Goal: Transaction & Acquisition: Purchase product/service

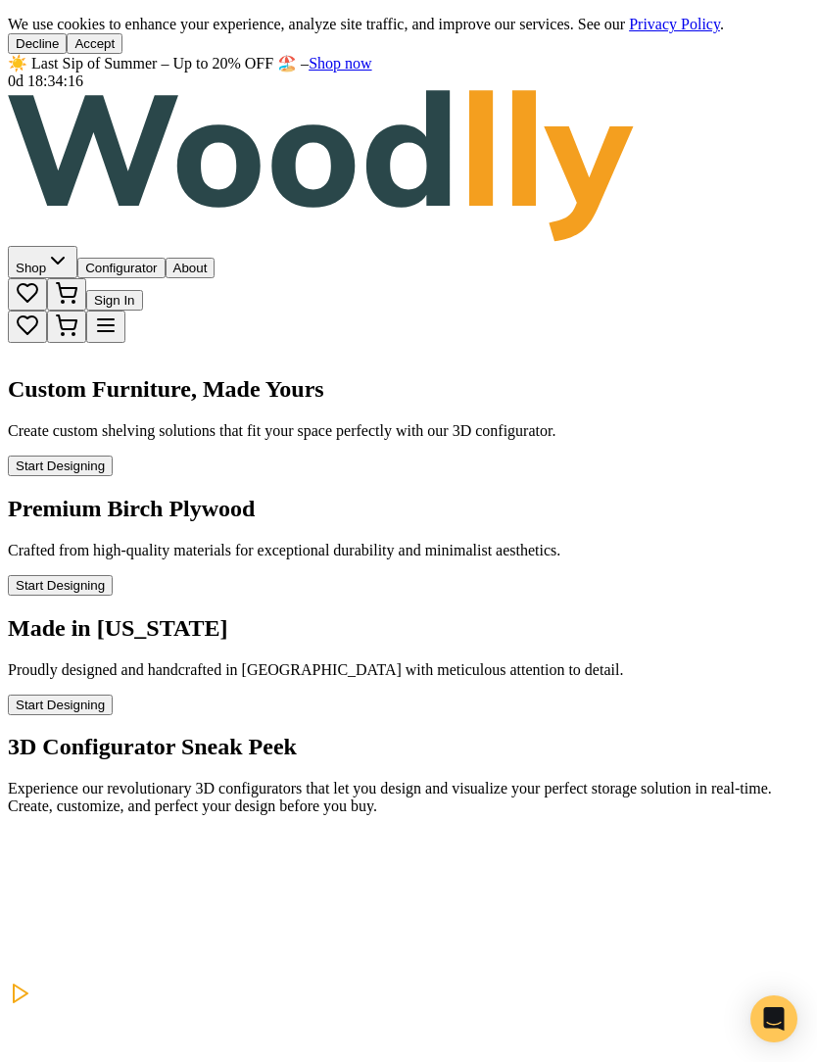
click at [118, 314] on icon at bounding box center [106, 326] width 24 height 24
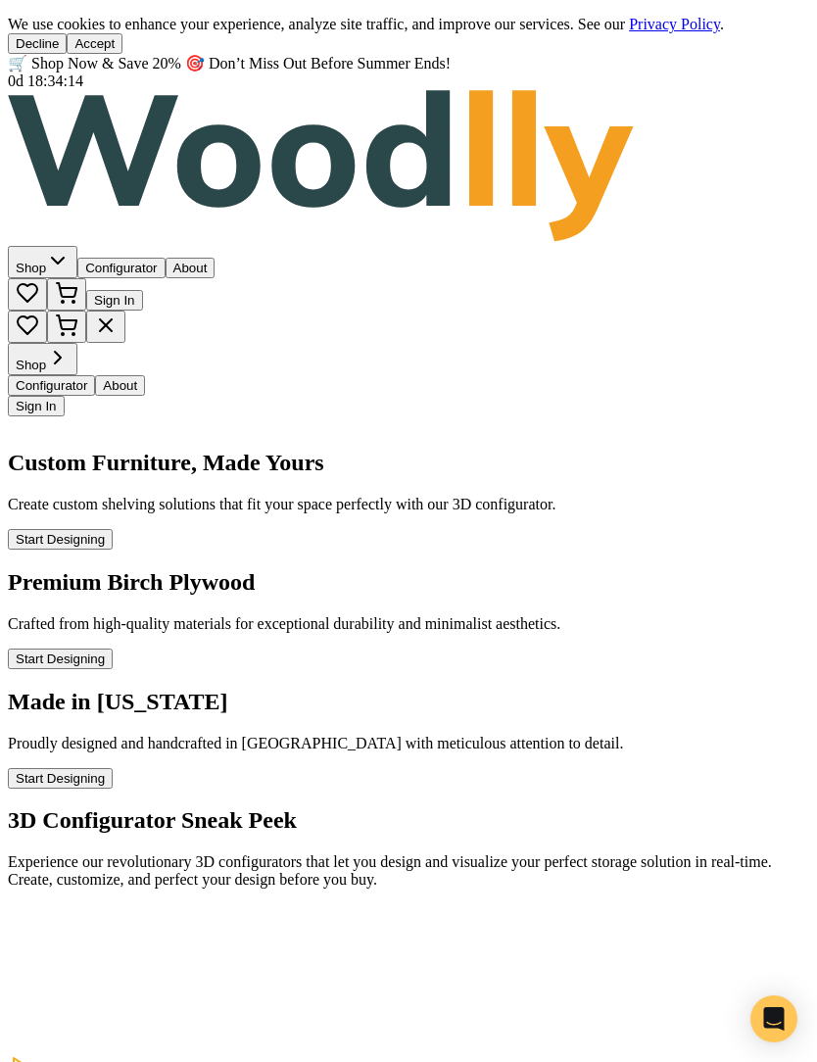
click at [46, 358] on span "Shop" at bounding box center [31, 365] width 30 height 15
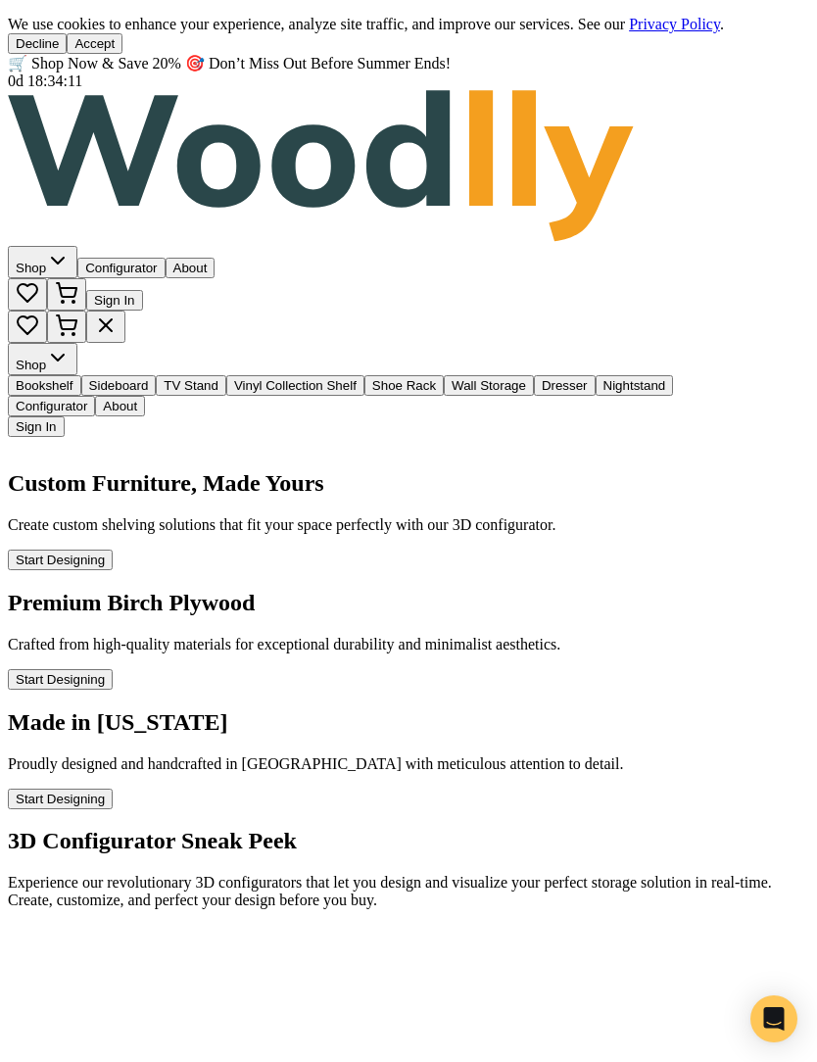
click at [226, 375] on button "Vinyl Collection Shelf" at bounding box center [295, 385] width 138 height 21
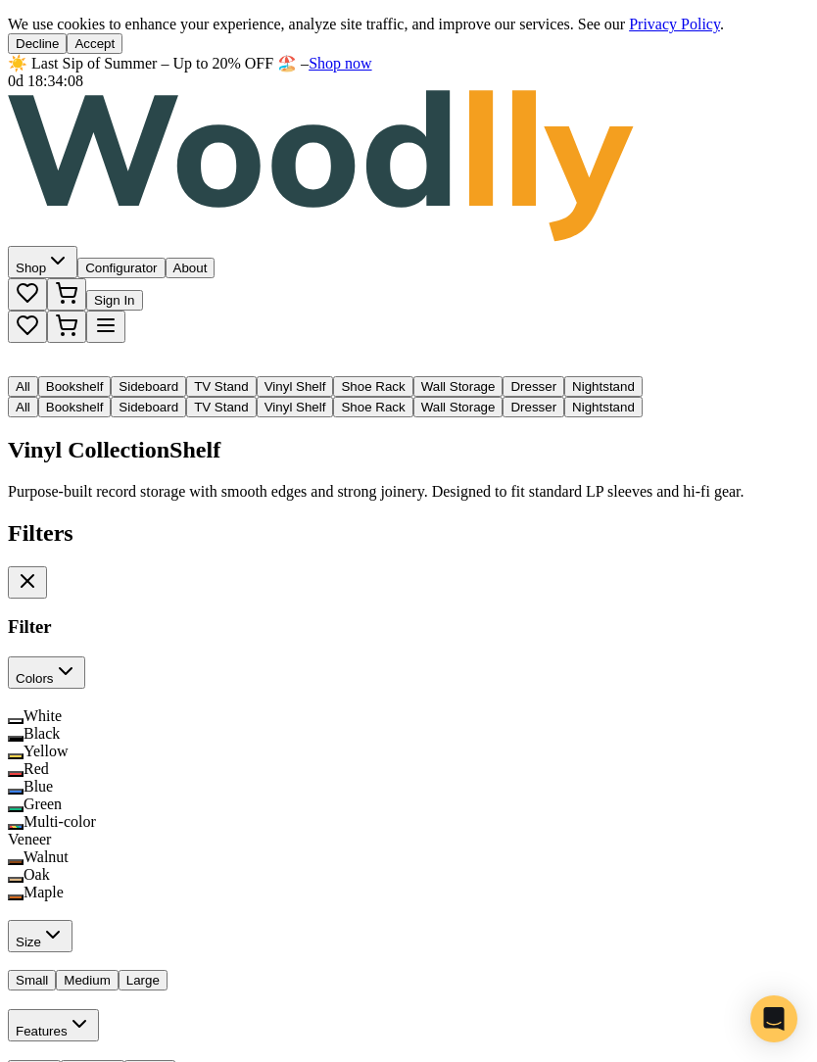
click at [24, 877] on button at bounding box center [16, 880] width 16 height 6
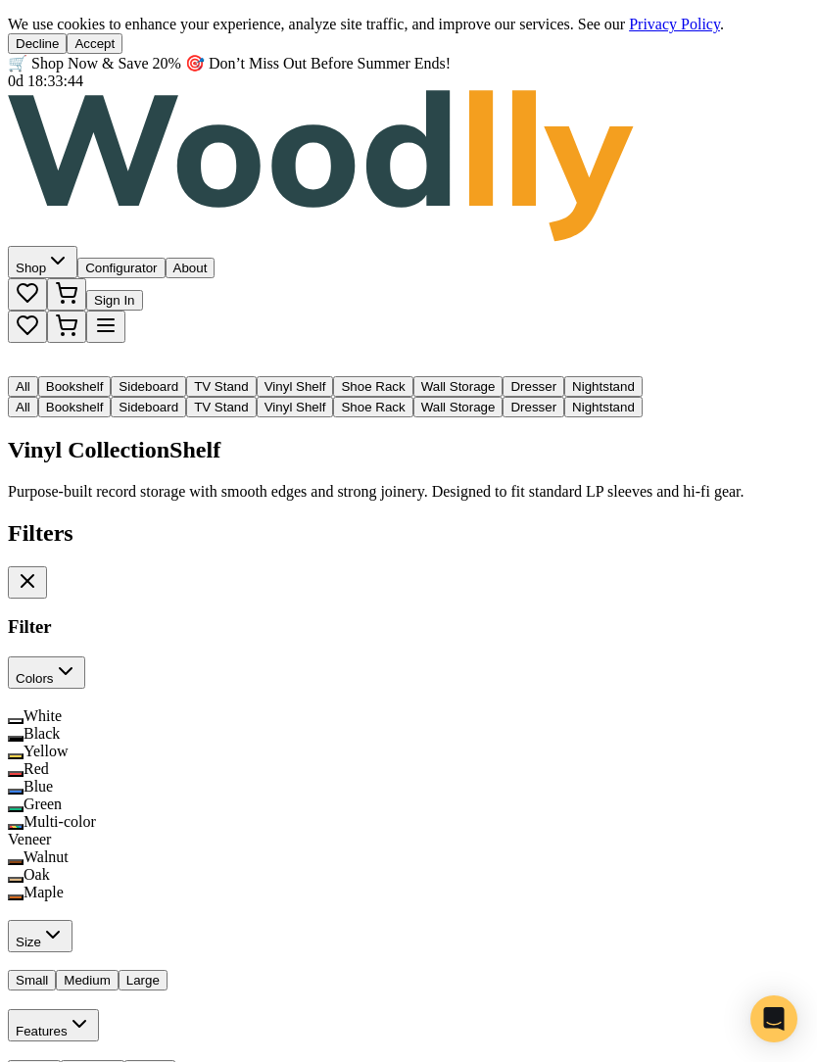
click at [752, 520] on div at bounding box center [409, 520] width 802 height 0
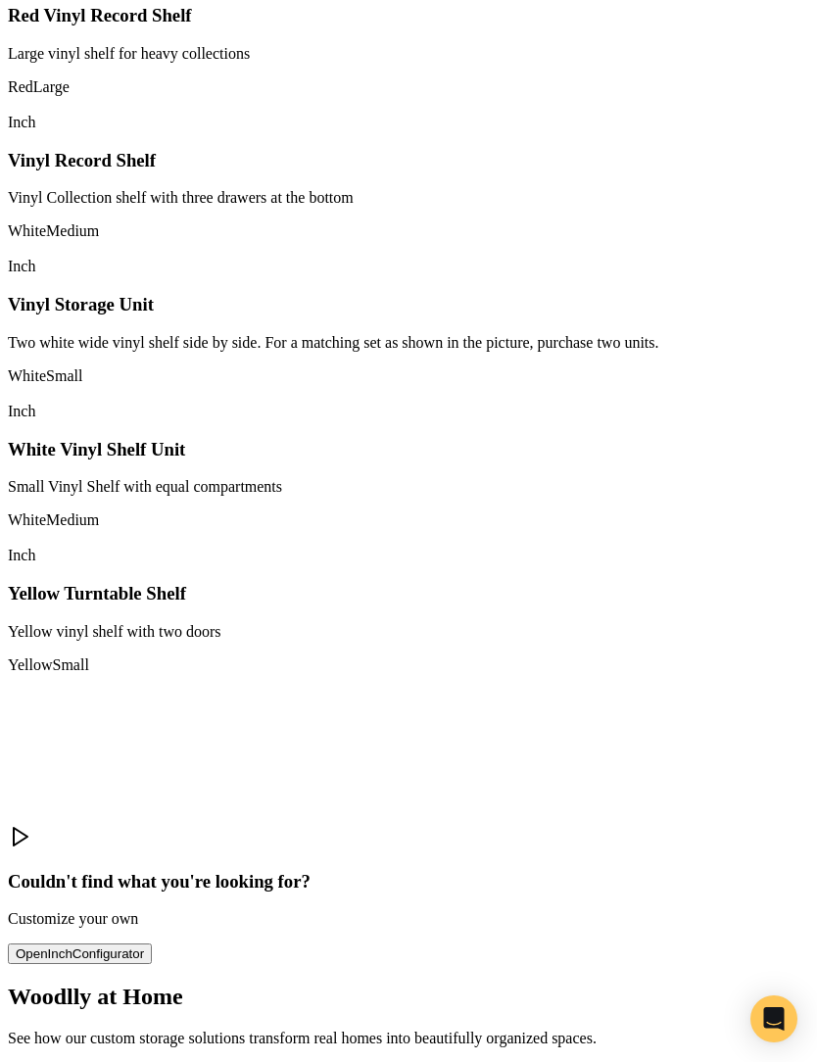
scroll to position [2417, 0]
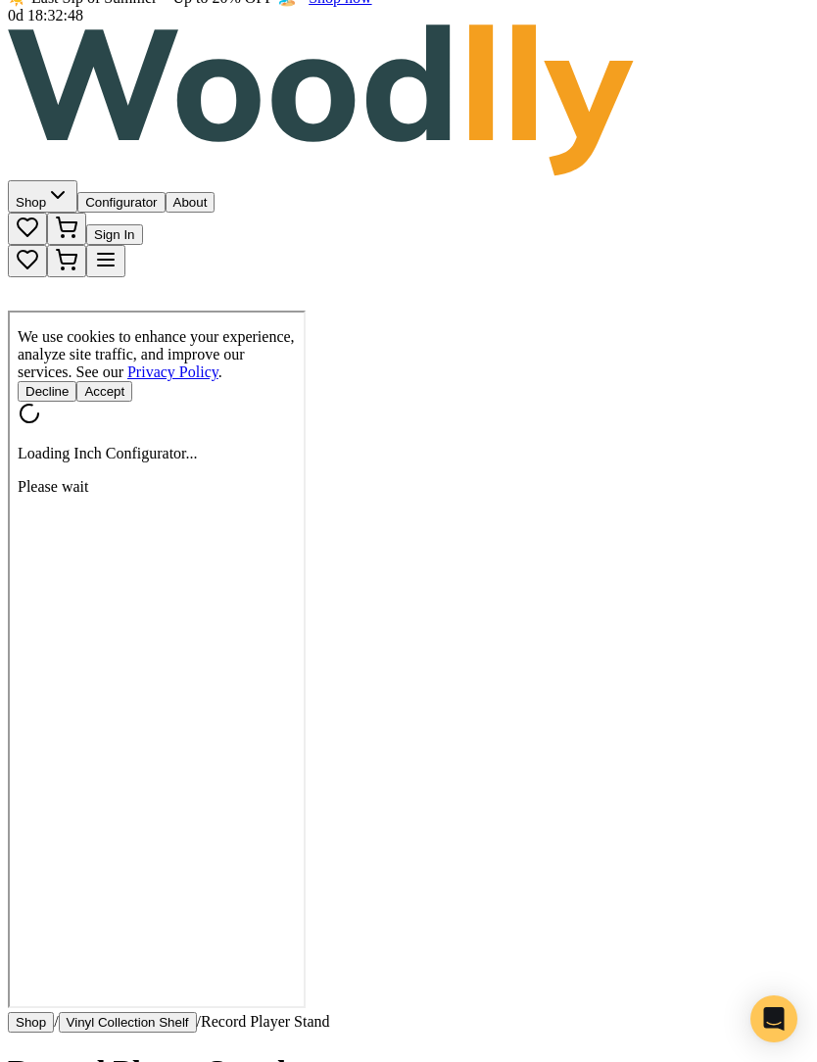
click at [130, 400] on button "Accept" at bounding box center [102, 389] width 56 height 21
type input "72"
type input "2"
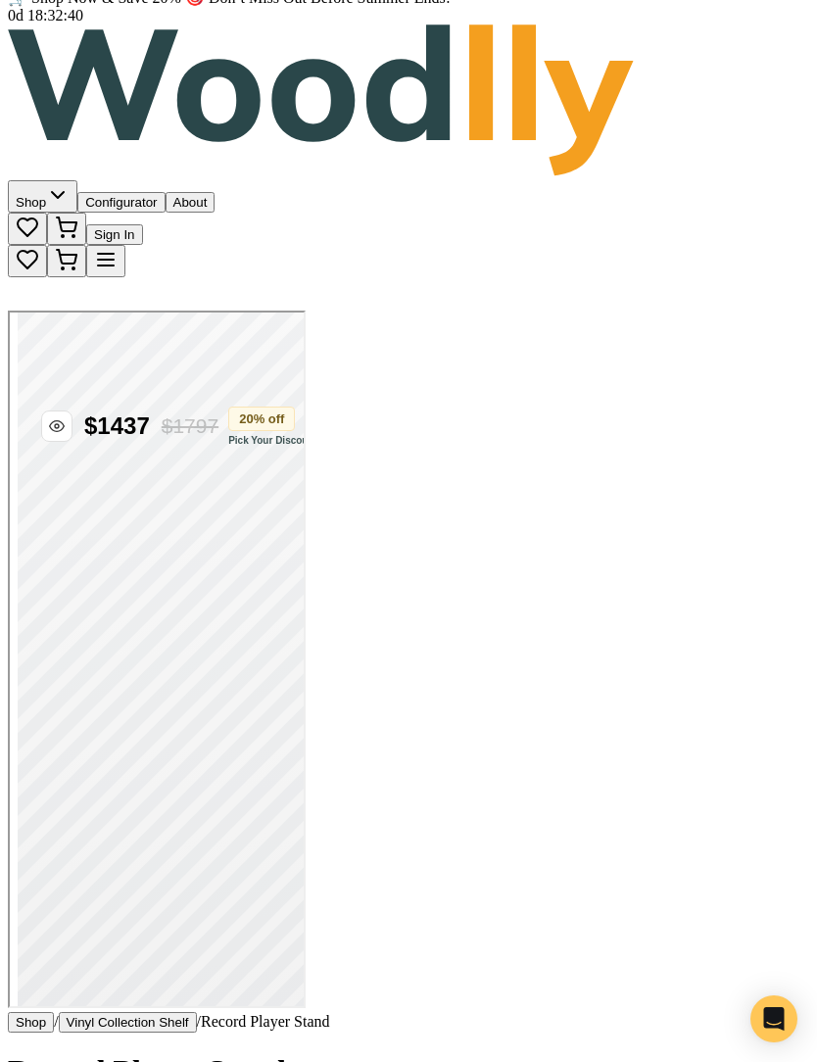
scroll to position [0, 5]
click at [43, 448] on button at bounding box center [29, 437] width 27 height 21
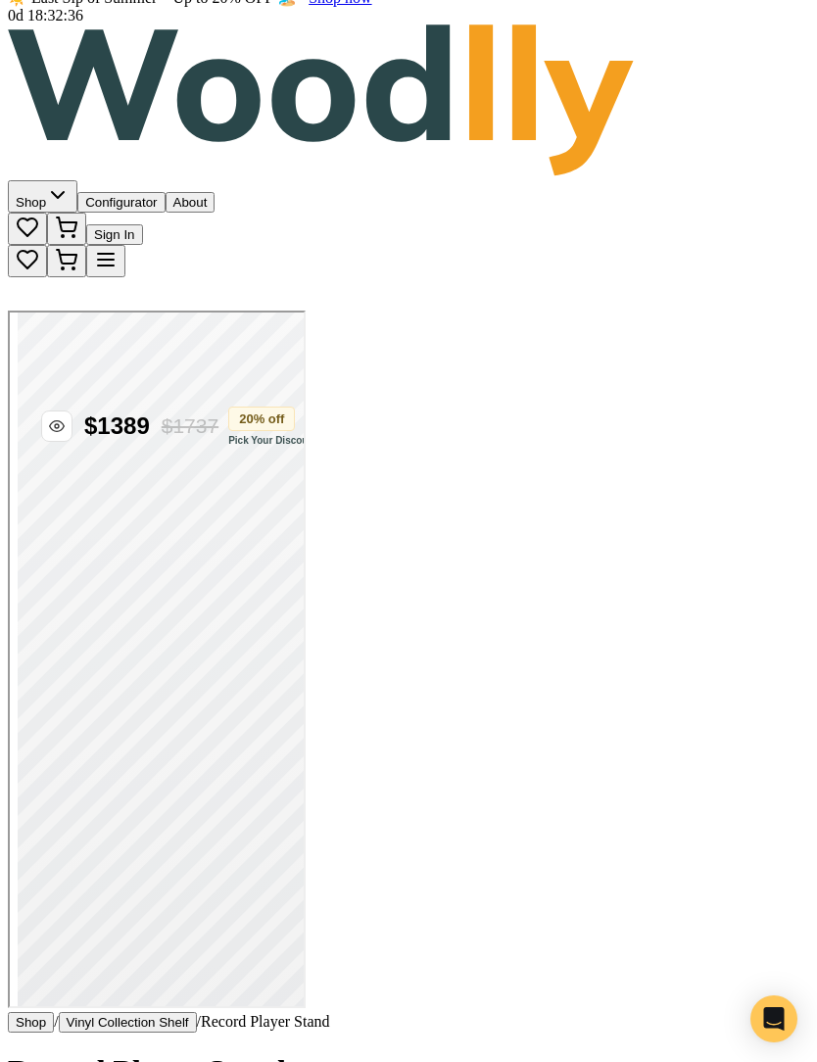
click at [43, 448] on button at bounding box center [29, 437] width 27 height 21
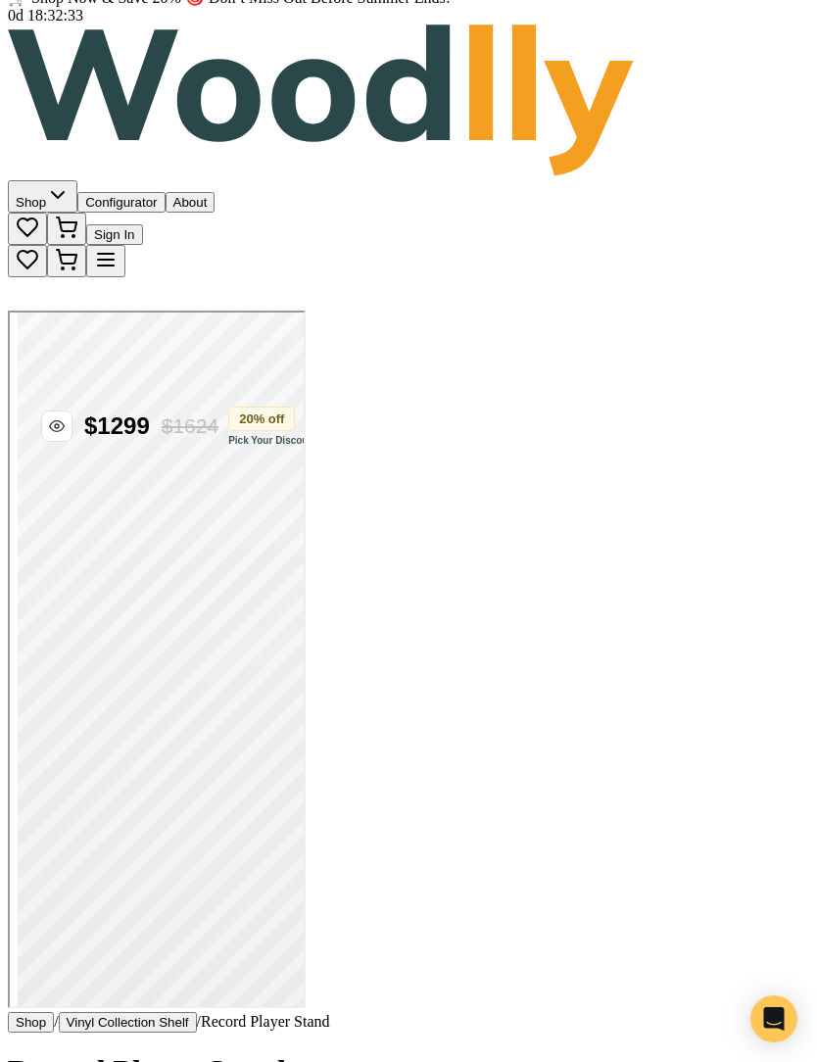
click at [43, 448] on button at bounding box center [29, 437] width 27 height 21
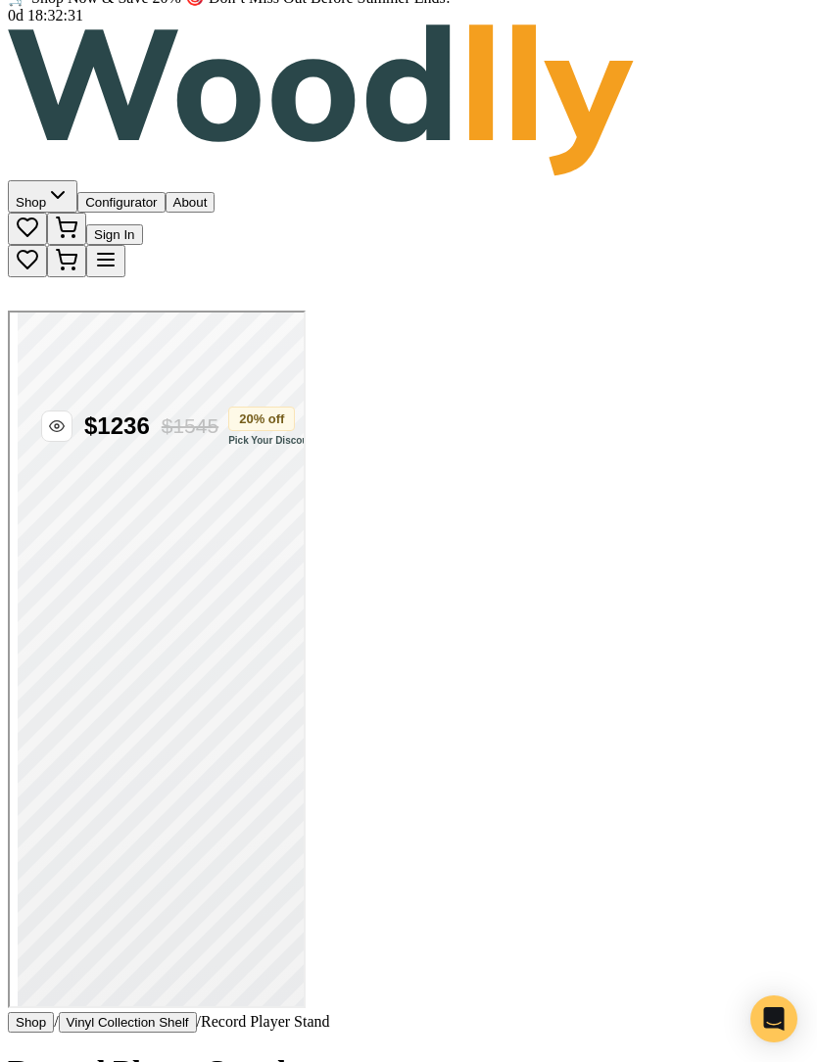
click at [43, 448] on button at bounding box center [29, 437] width 27 height 21
type input "55"
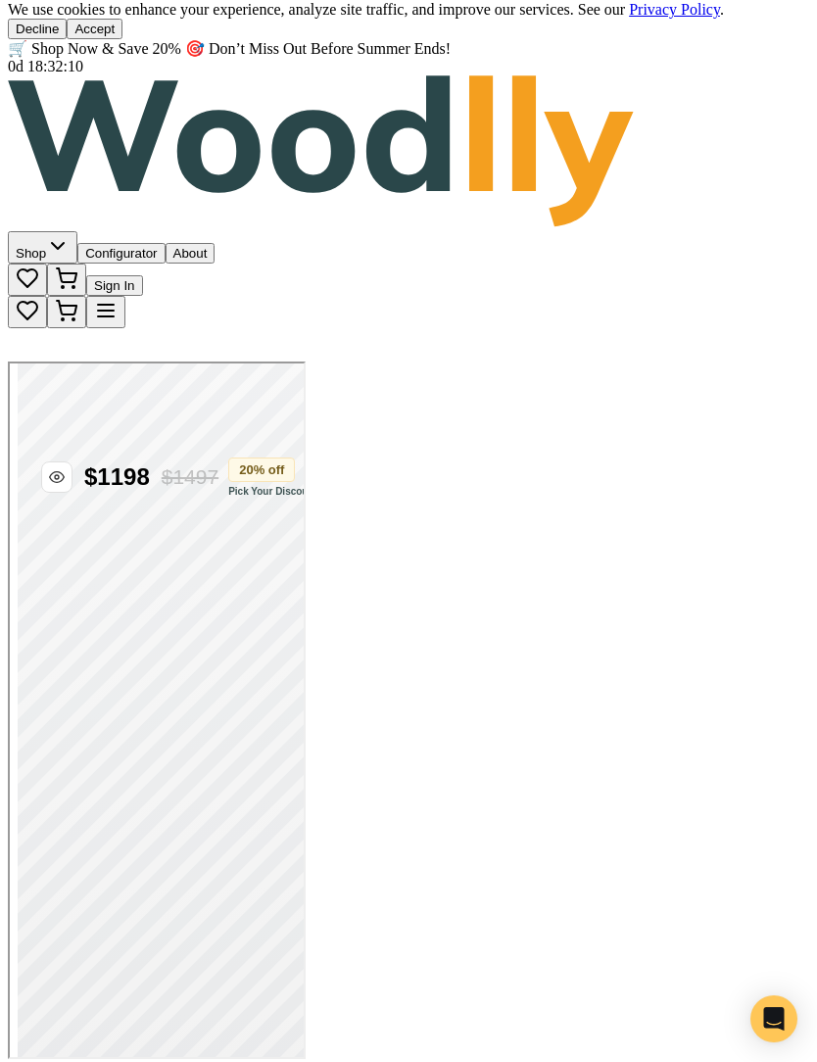
scroll to position [0, 721]
click at [62, 634] on button "NEW" at bounding box center [39, 624] width 46 height 21
click at [77, 631] on button at bounding box center [70, 628] width 16 height 6
click at [93, 631] on button at bounding box center [85, 628] width 16 height 6
click at [109, 631] on button at bounding box center [101, 628] width 16 height 6
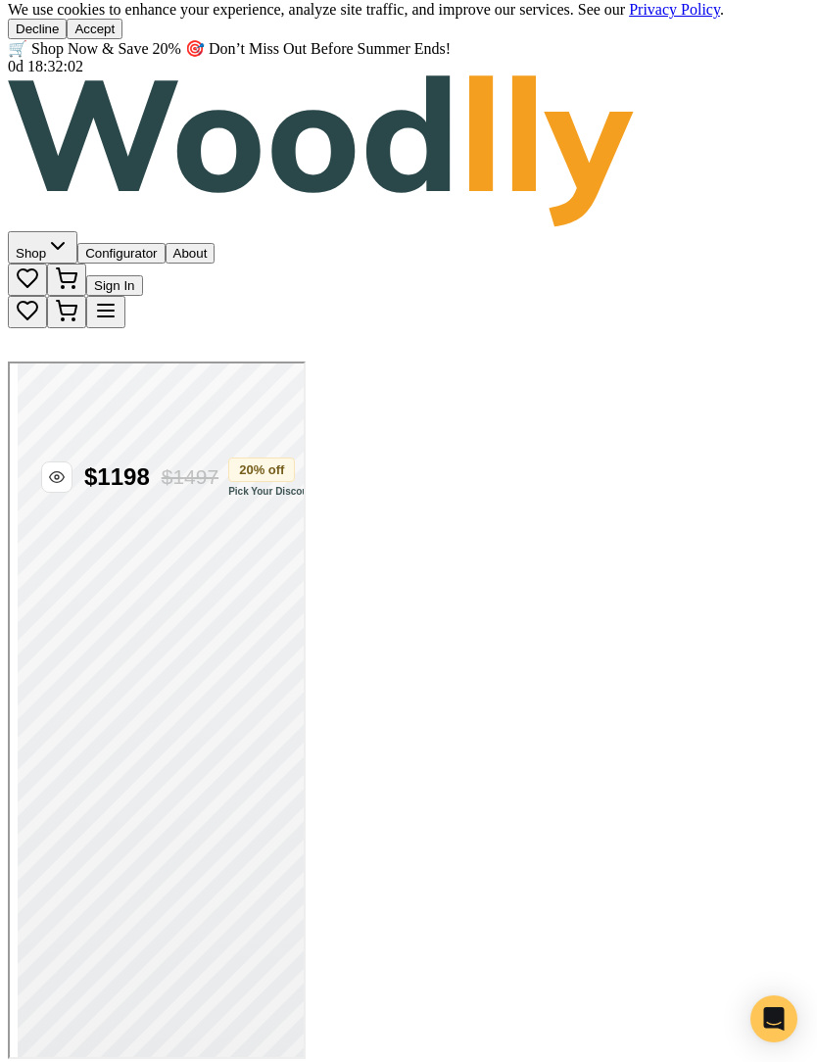
click at [124, 631] on button at bounding box center [117, 628] width 16 height 6
click at [140, 631] on button at bounding box center [132, 628] width 16 height 6
click at [156, 631] on button at bounding box center [148, 628] width 16 height 6
click at [84, 678] on span "Classic" at bounding box center [61, 670] width 45 height 17
click at [294, 679] on div "Classic" at bounding box center [155, 665] width 278 height 27
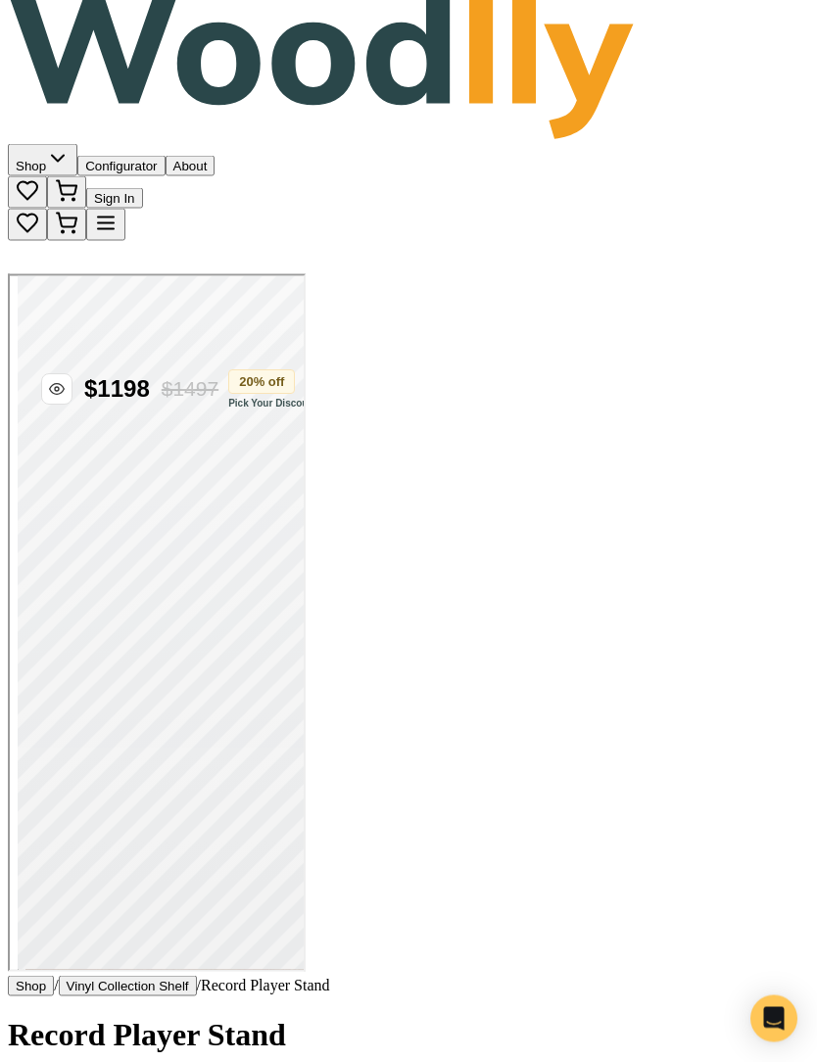
scroll to position [103, 0]
click at [51, 508] on button "11"" at bounding box center [33, 497] width 35 height 21
click at [62, 546] on button "NEW" at bounding box center [39, 535] width 46 height 21
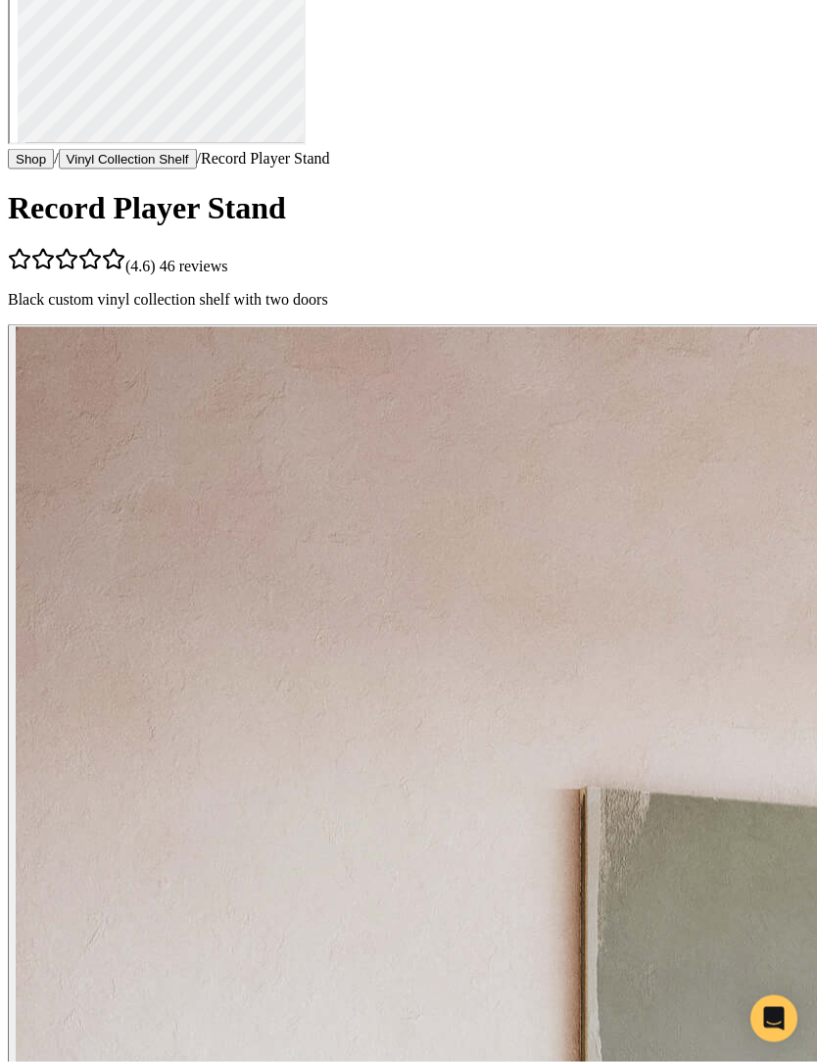
scroll to position [930, 0]
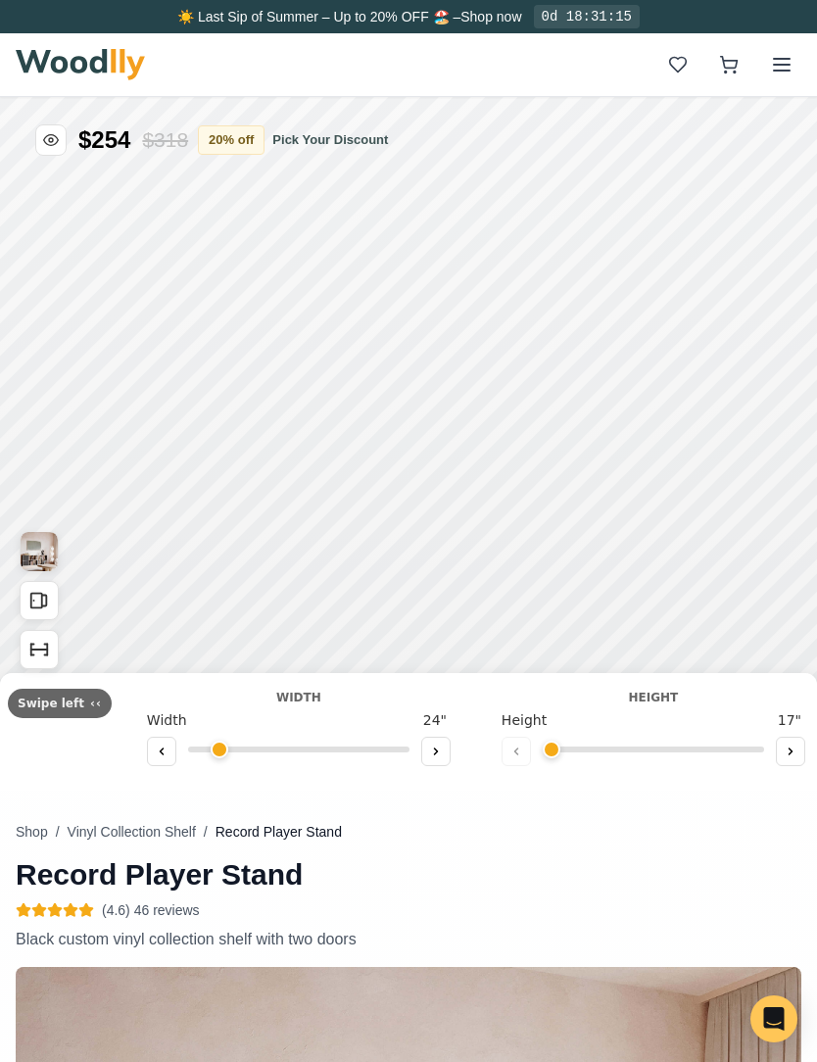
type input "72"
type input "2"
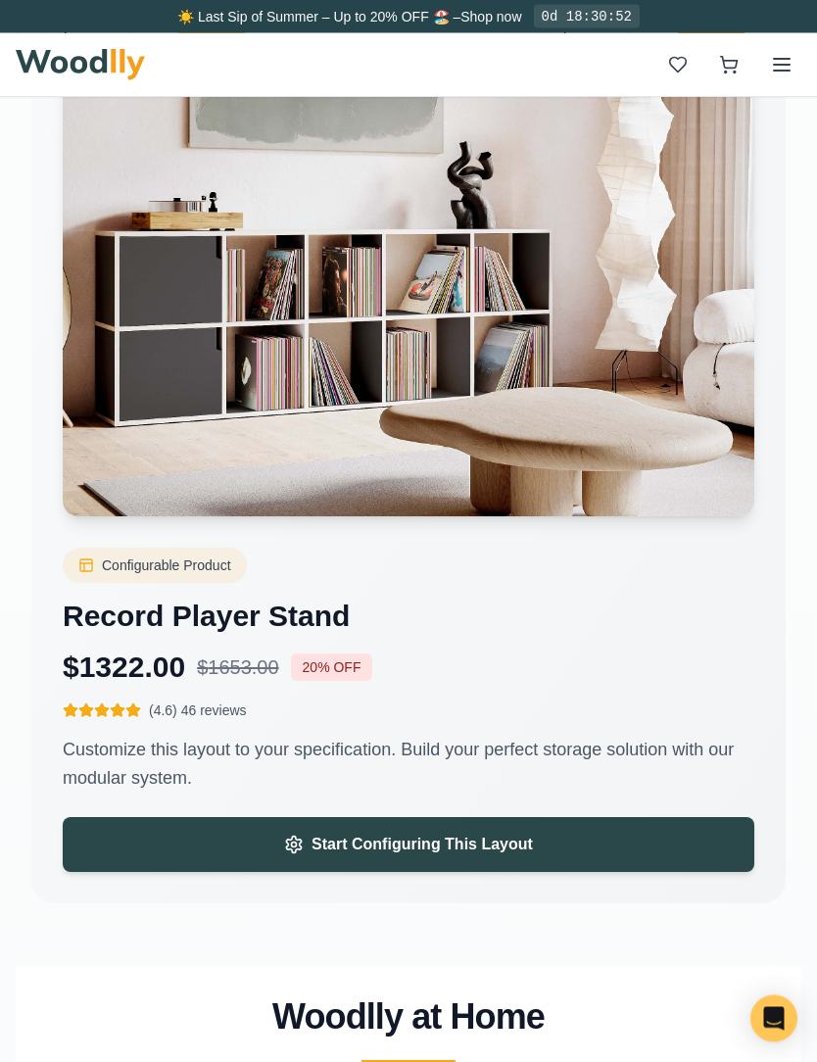
scroll to position [3950, 0]
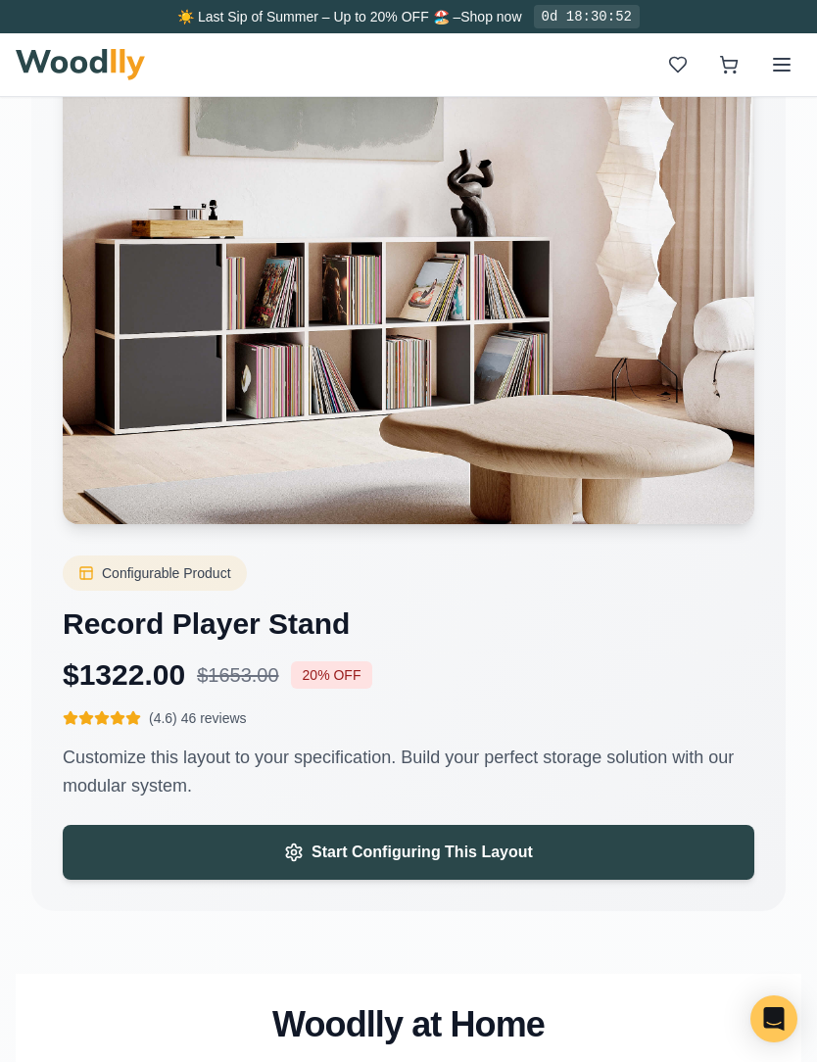
click at [409, 849] on span "Start Configuring This Layout" at bounding box center [423, 853] width 222 height 24
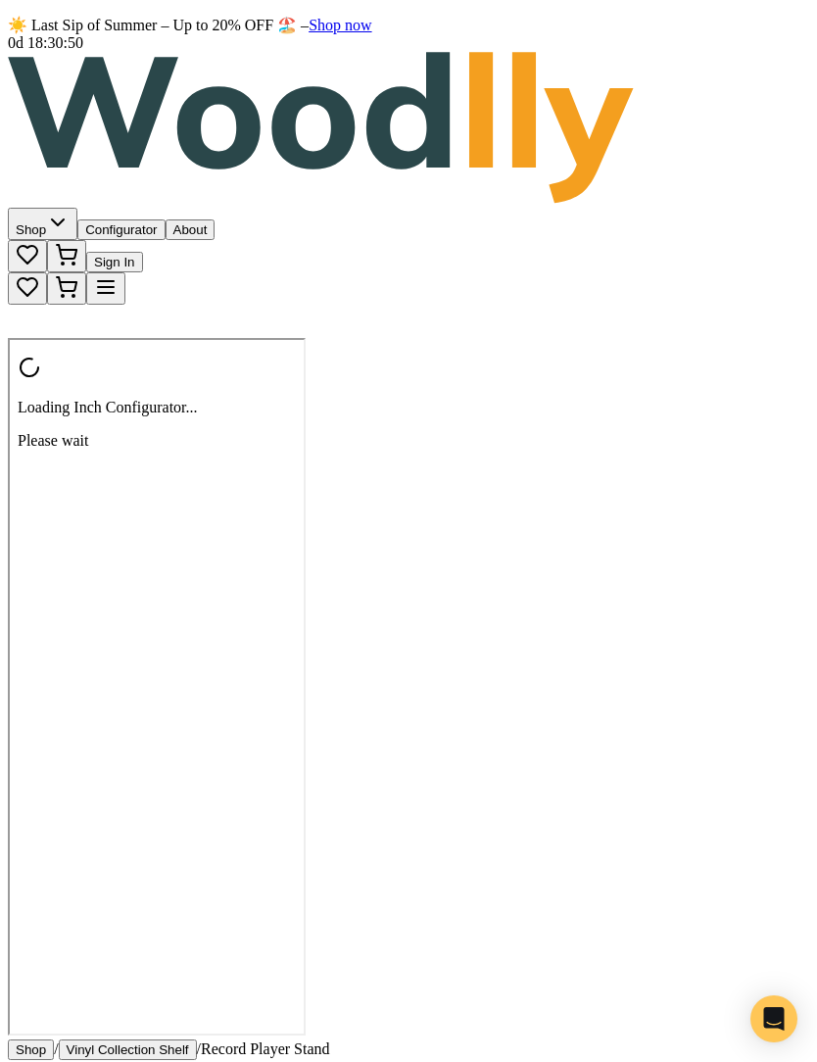
type input "72"
type input "2"
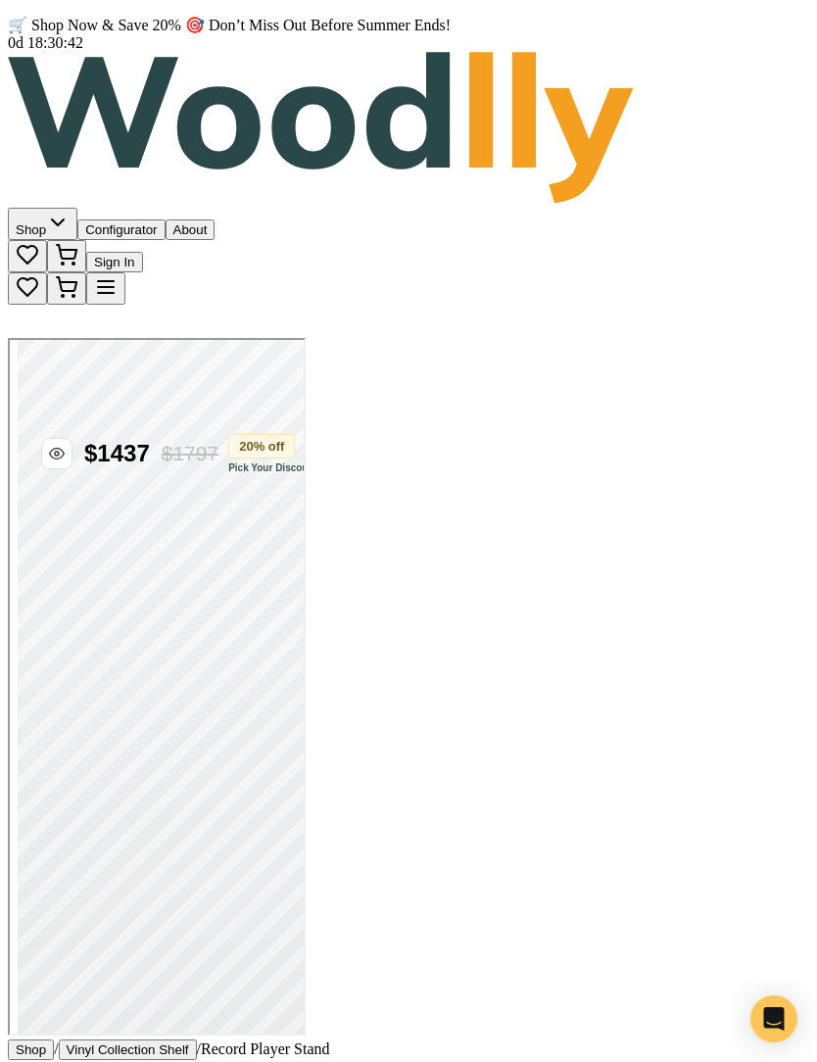
click at [43, 509] on button at bounding box center [29, 498] width 27 height 21
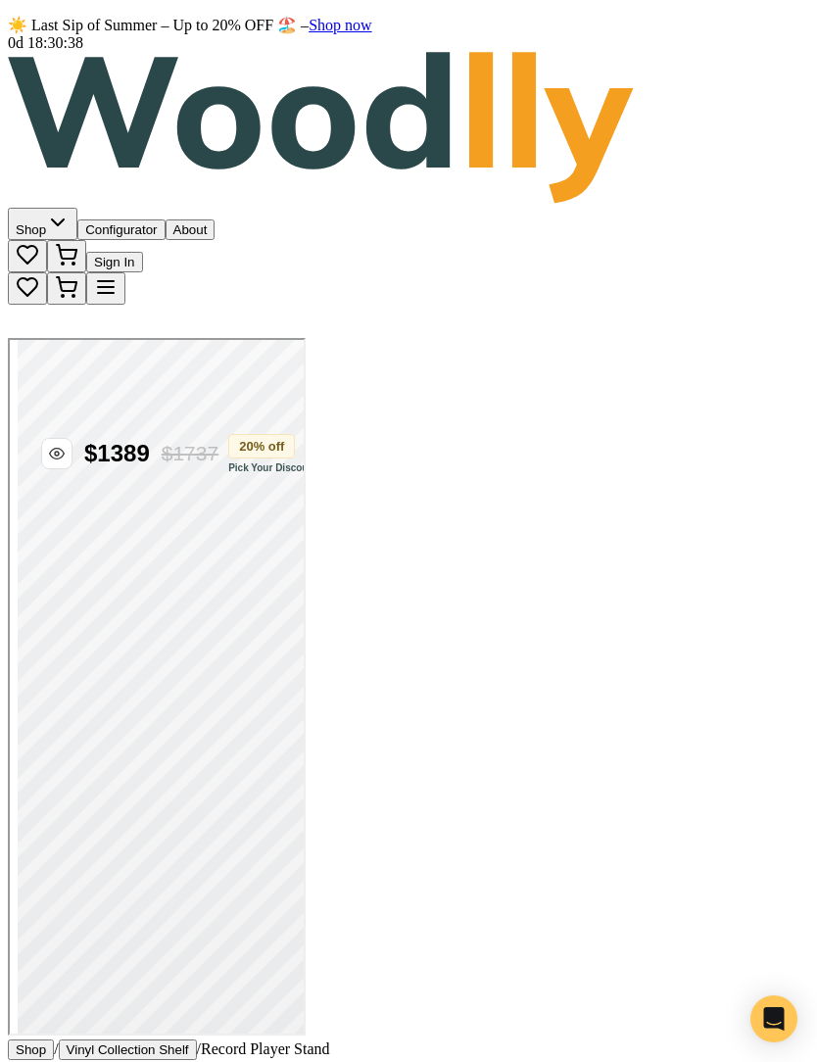
click at [43, 509] on button at bounding box center [29, 498] width 27 height 21
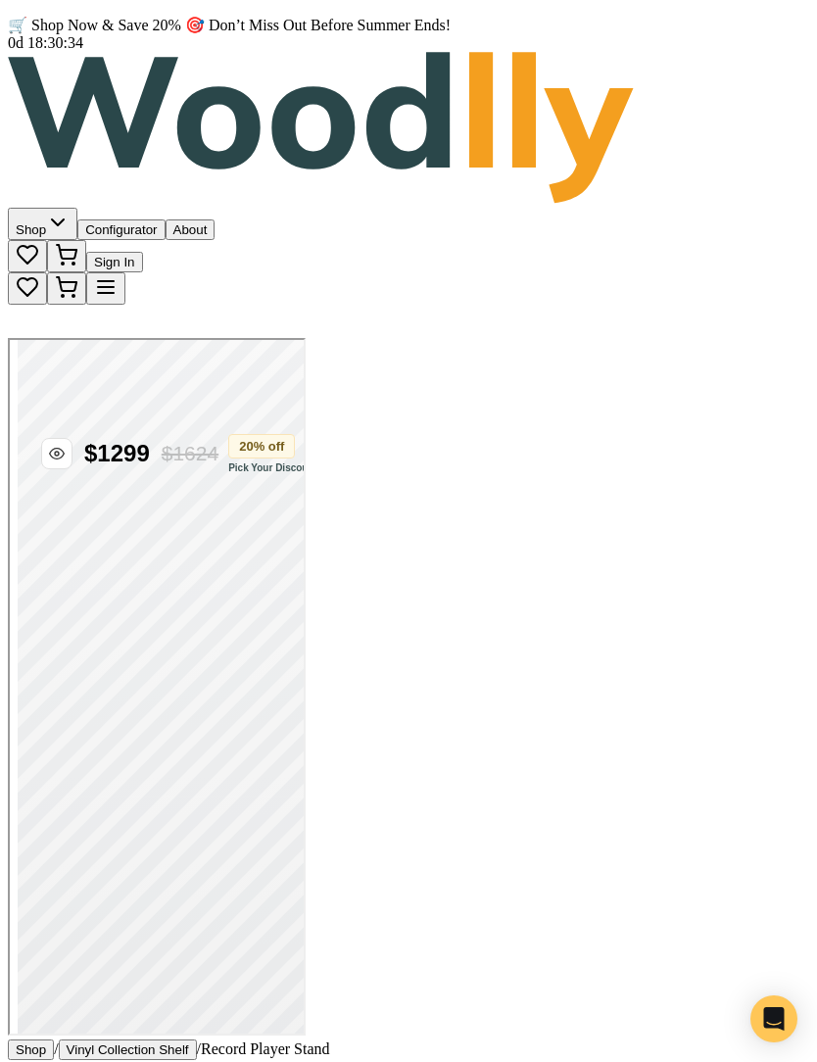
click at [43, 509] on button at bounding box center [29, 498] width 27 height 21
click at [155, 914] on div "Record Player Stand Width Width 60 " Height Height 33 " Depth 11" 15" Color NEW…" at bounding box center [155, 652] width 278 height 521
click at [43, 509] on button at bounding box center [29, 498] width 27 height 21
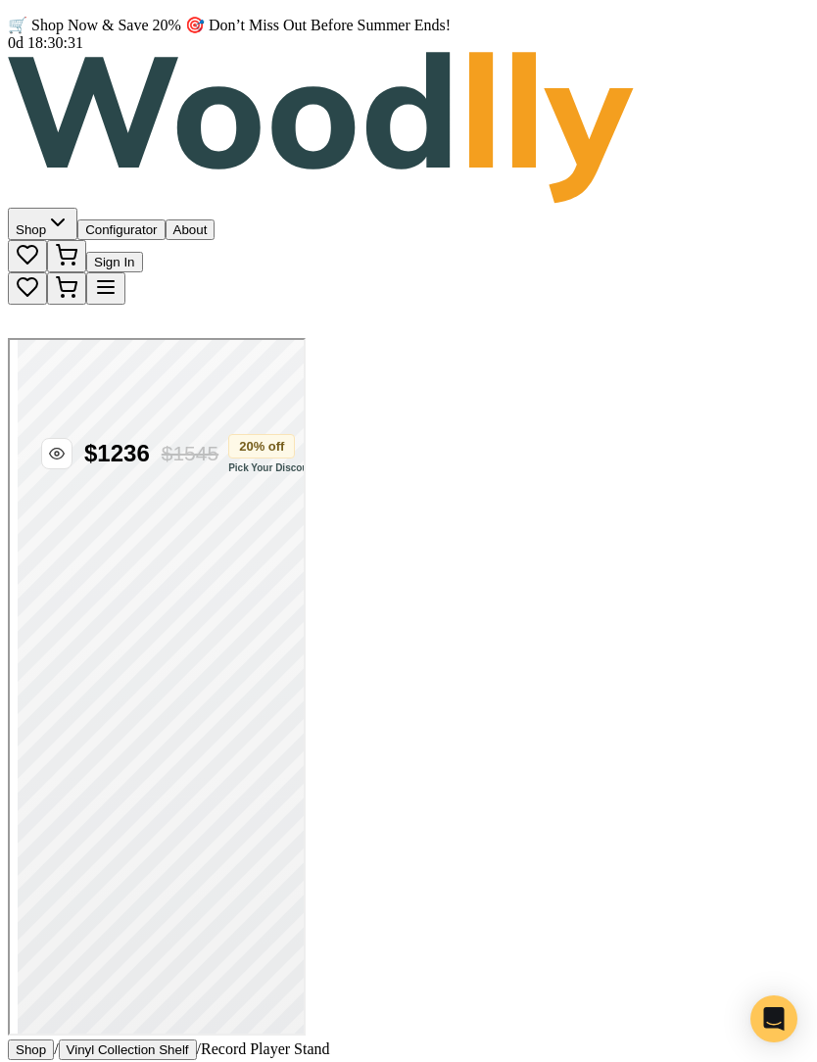
click at [154, 914] on div "Record Player Stand Width Width 58 " Height Height 33 " Depth 11" 15" Color NEW…" at bounding box center [155, 652] width 278 height 521
click at [43, 509] on button at bounding box center [29, 498] width 27 height 21
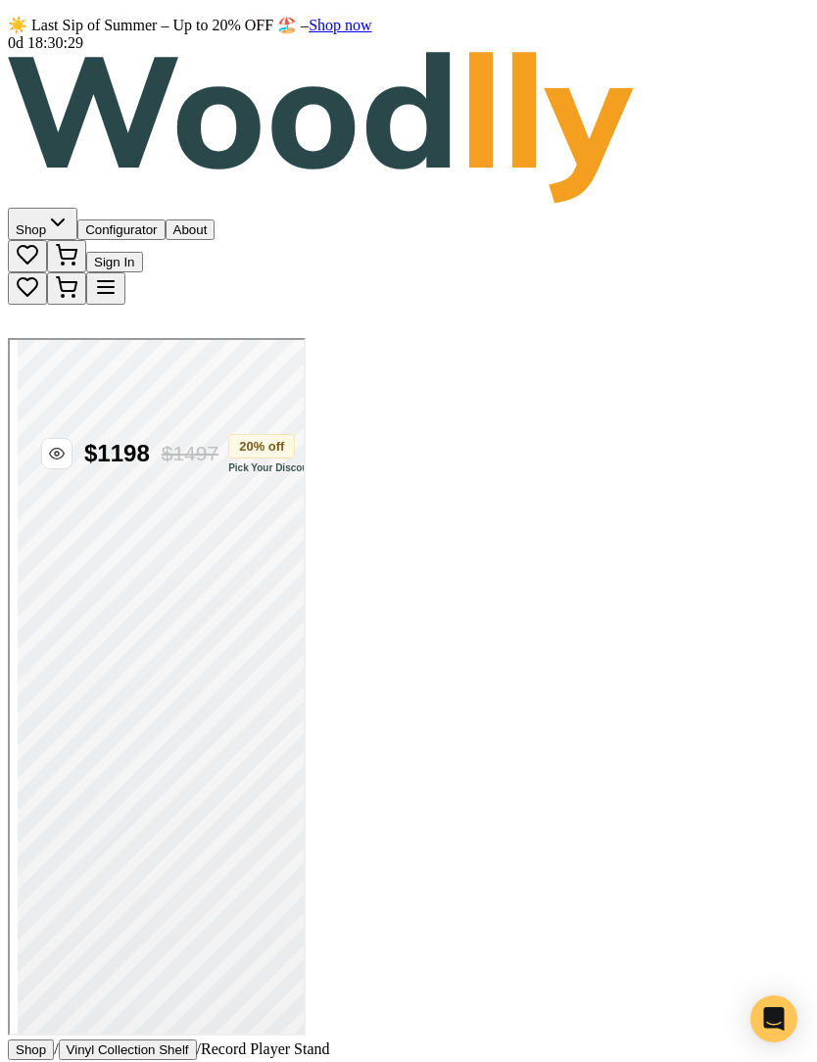
click at [43, 509] on button at bounding box center [29, 498] width 27 height 21
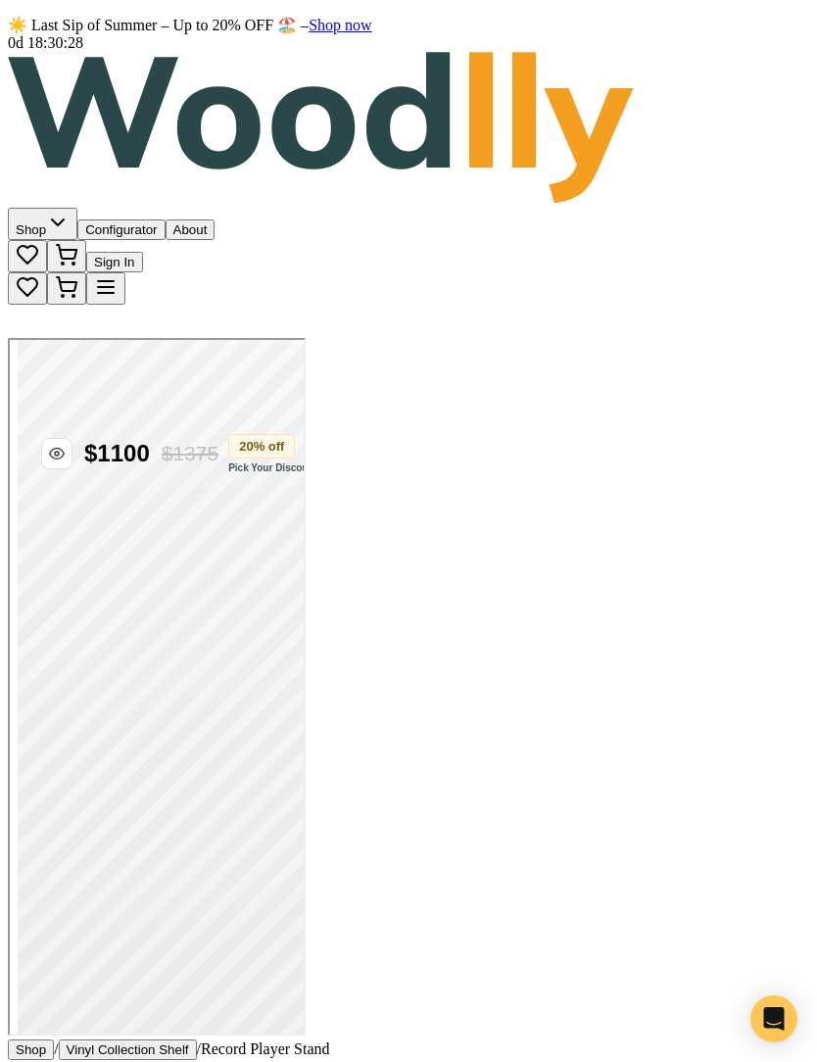
click at [43, 509] on button at bounding box center [29, 498] width 27 height 21
click at [193, 503] on icon at bounding box center [187, 497] width 12 height 12
click at [201, 509] on button at bounding box center [186, 498] width 27 height 21
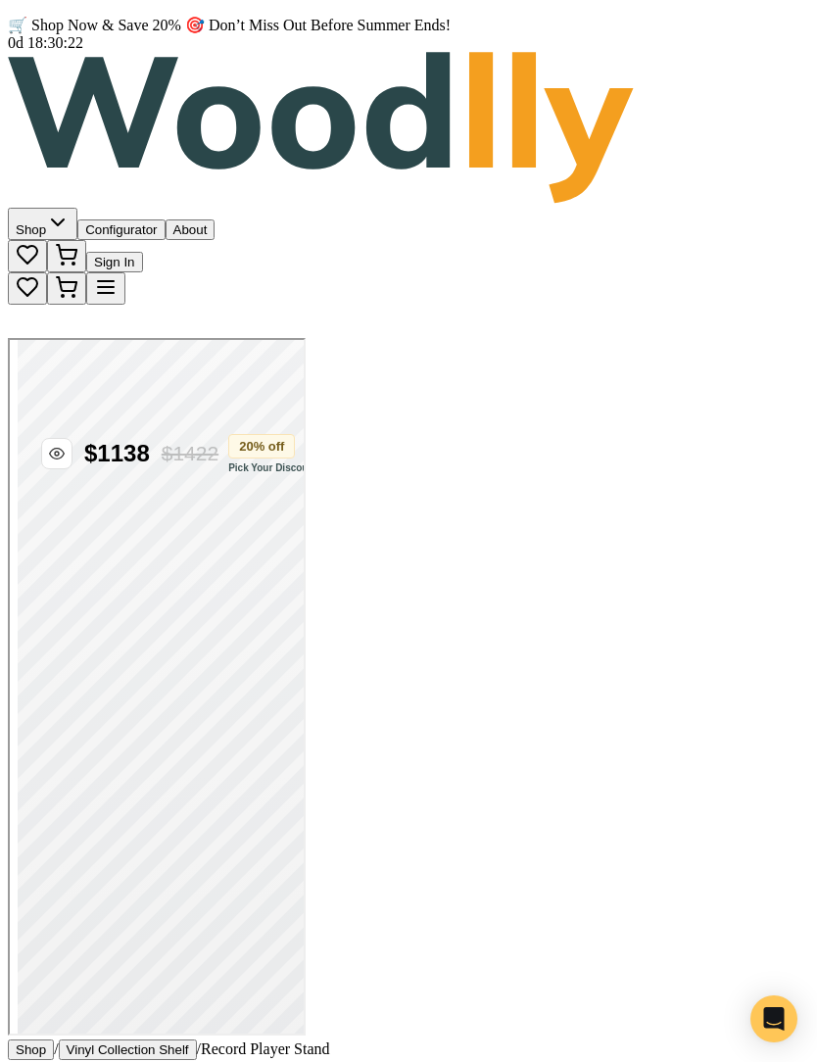
click at [201, 509] on button at bounding box center [186, 498] width 27 height 21
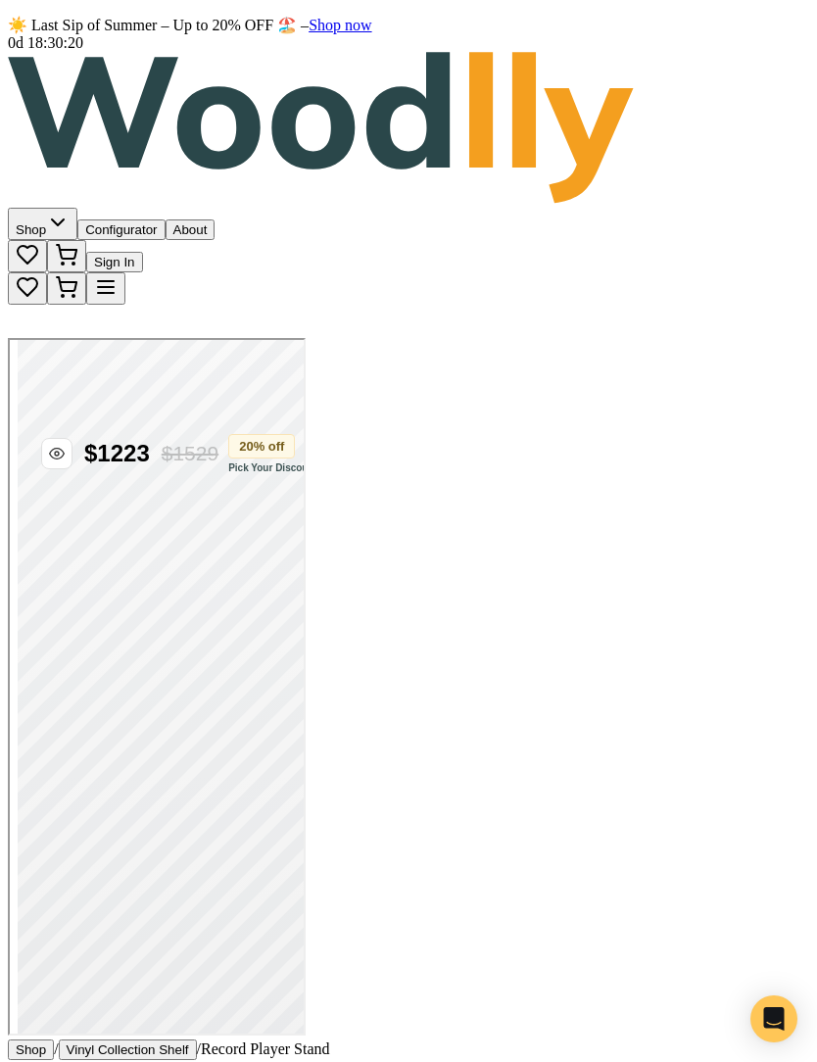
click at [201, 509] on button at bounding box center [186, 498] width 27 height 21
click at [294, 914] on div "Swipe left ‹‹ Record Player Stand Width Width 60 " Height Height 33 " Depth 11"…" at bounding box center [155, 634] width 278 height 561
click at [193, 503] on icon at bounding box center [187, 497] width 12 height 12
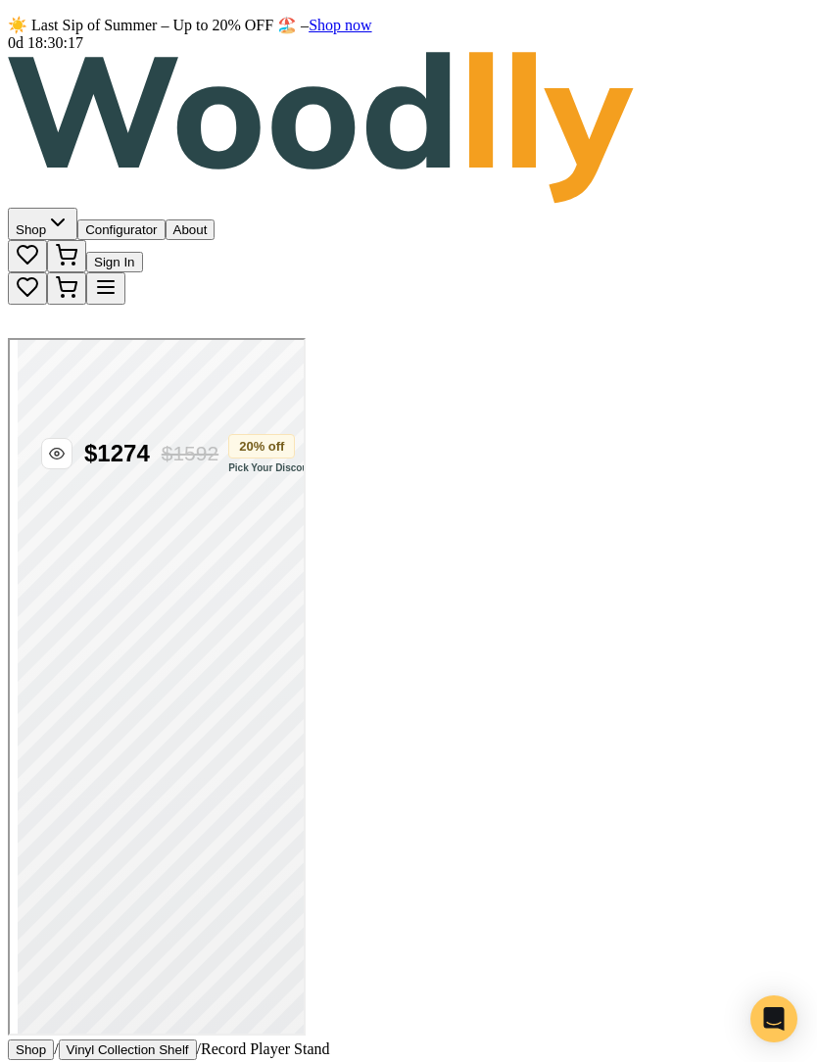
click at [201, 509] on button at bounding box center [186, 498] width 27 height 21
type input "62"
